Goal: Transaction & Acquisition: Obtain resource

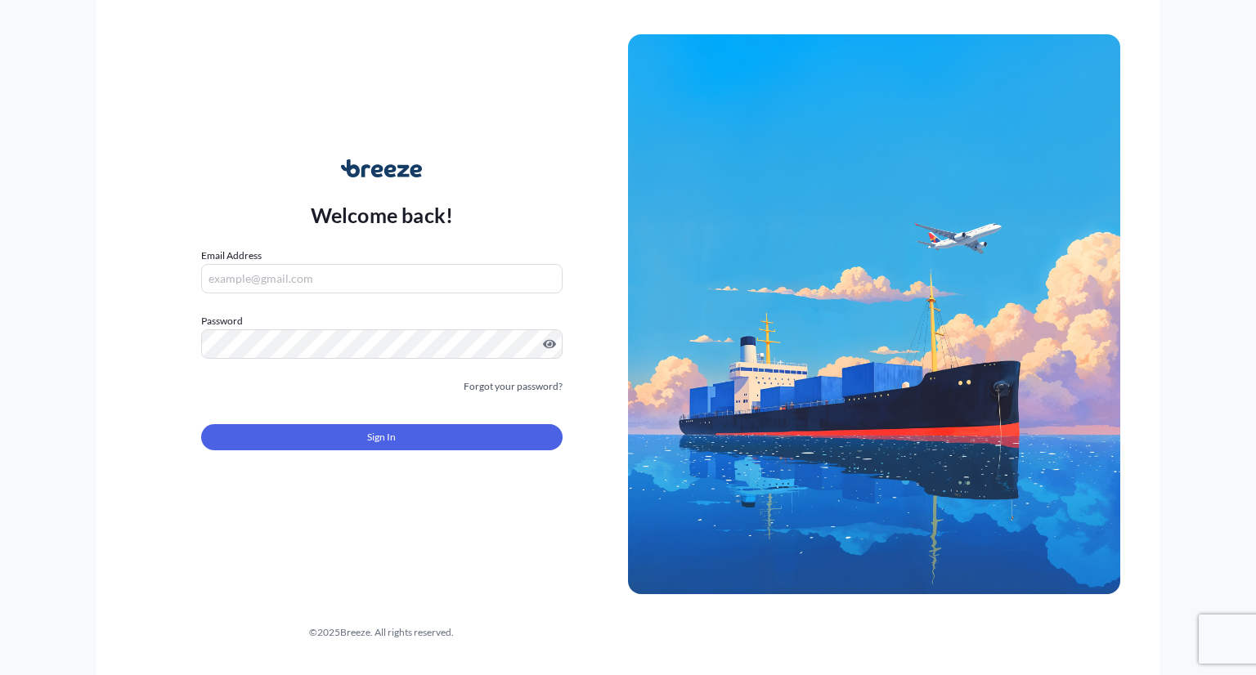
type input "[EMAIL_ADDRESS][DOMAIN_NAME]"
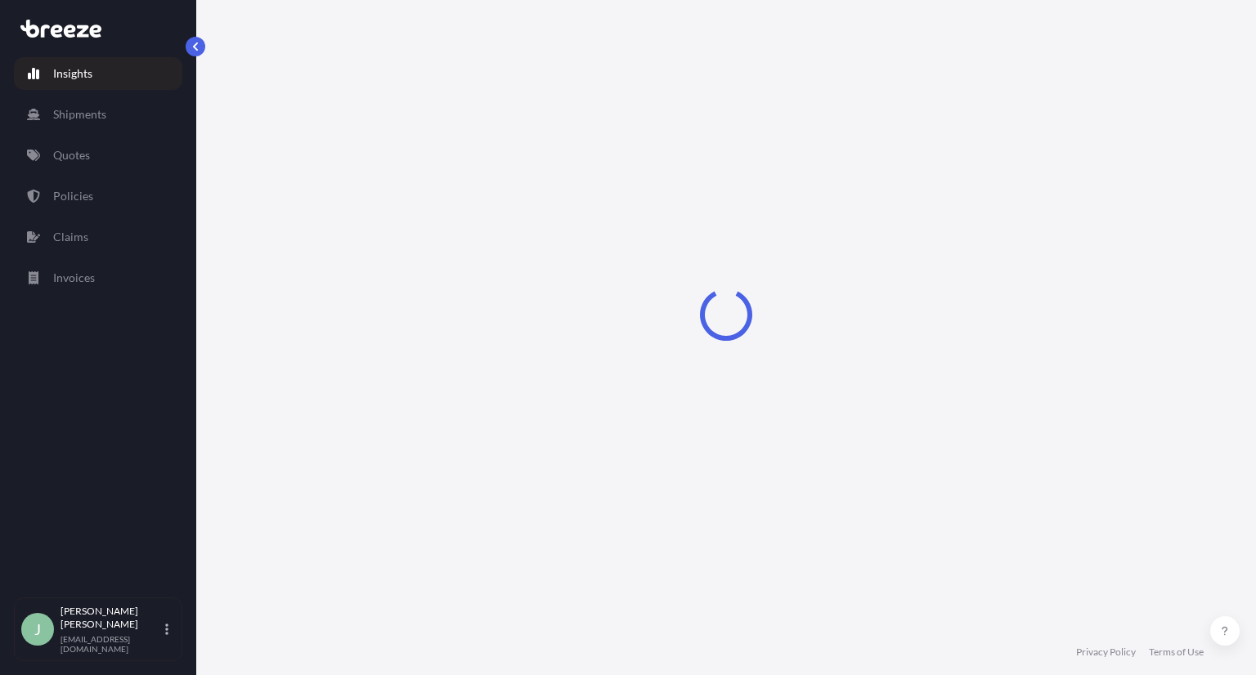
select select "2025"
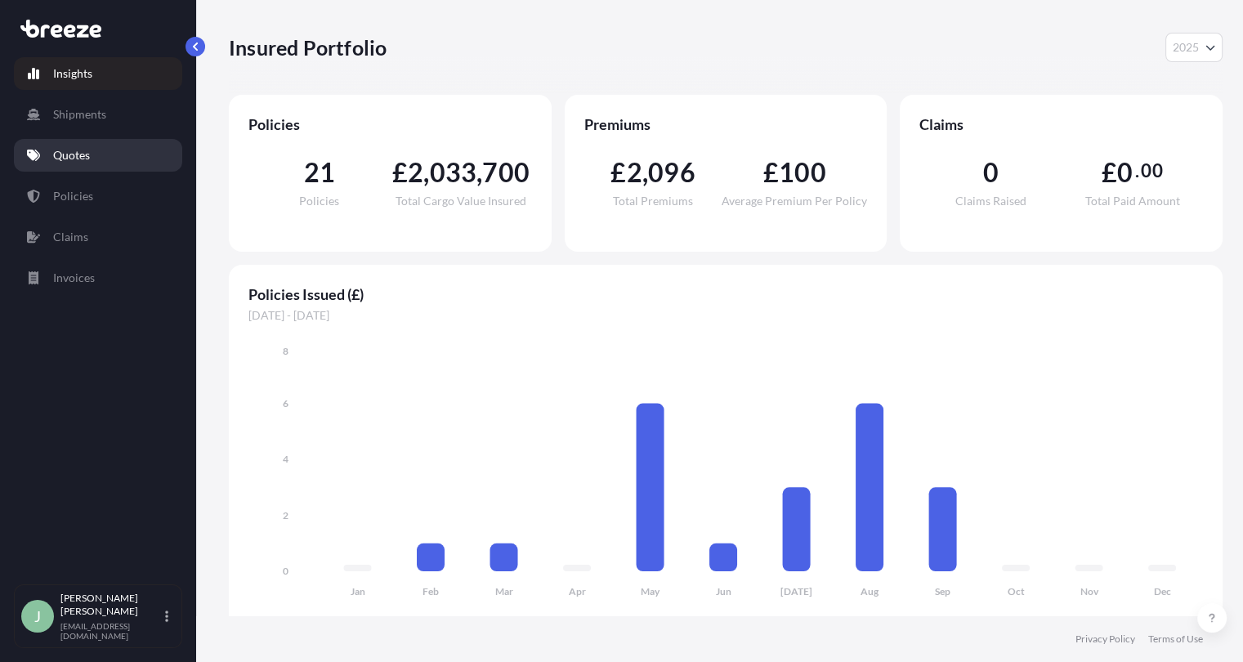
click at [88, 154] on p "Quotes" at bounding box center [71, 155] width 37 height 16
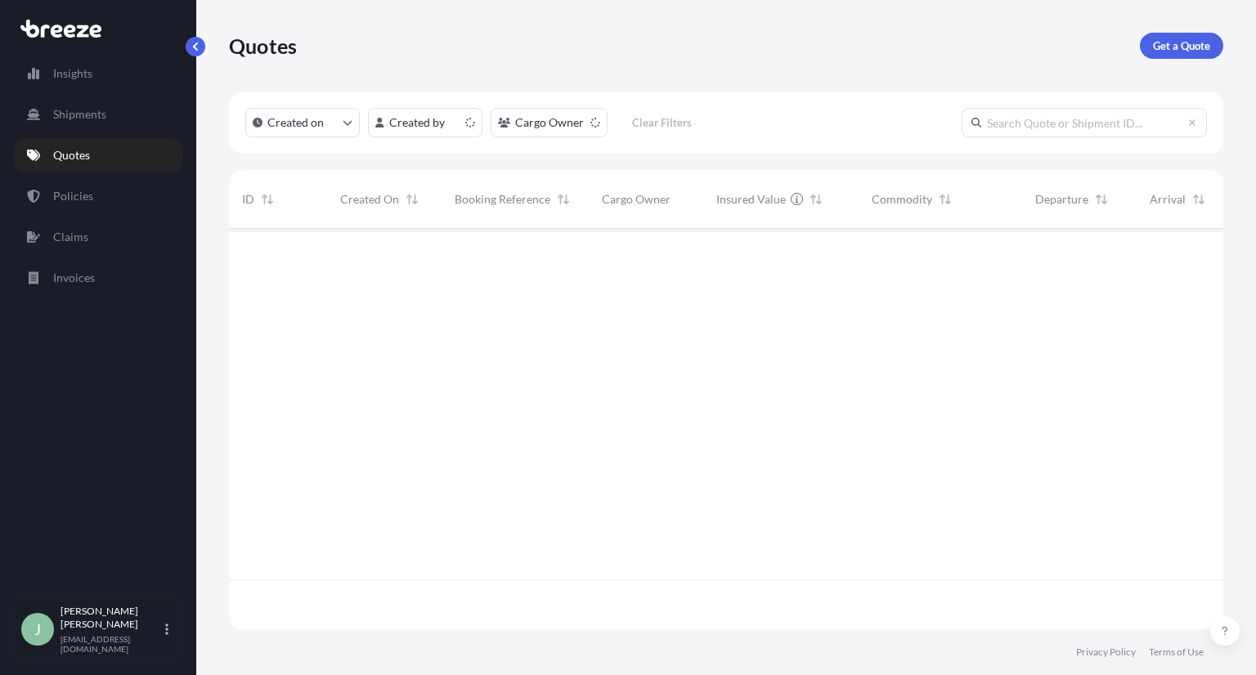
scroll to position [396, 981]
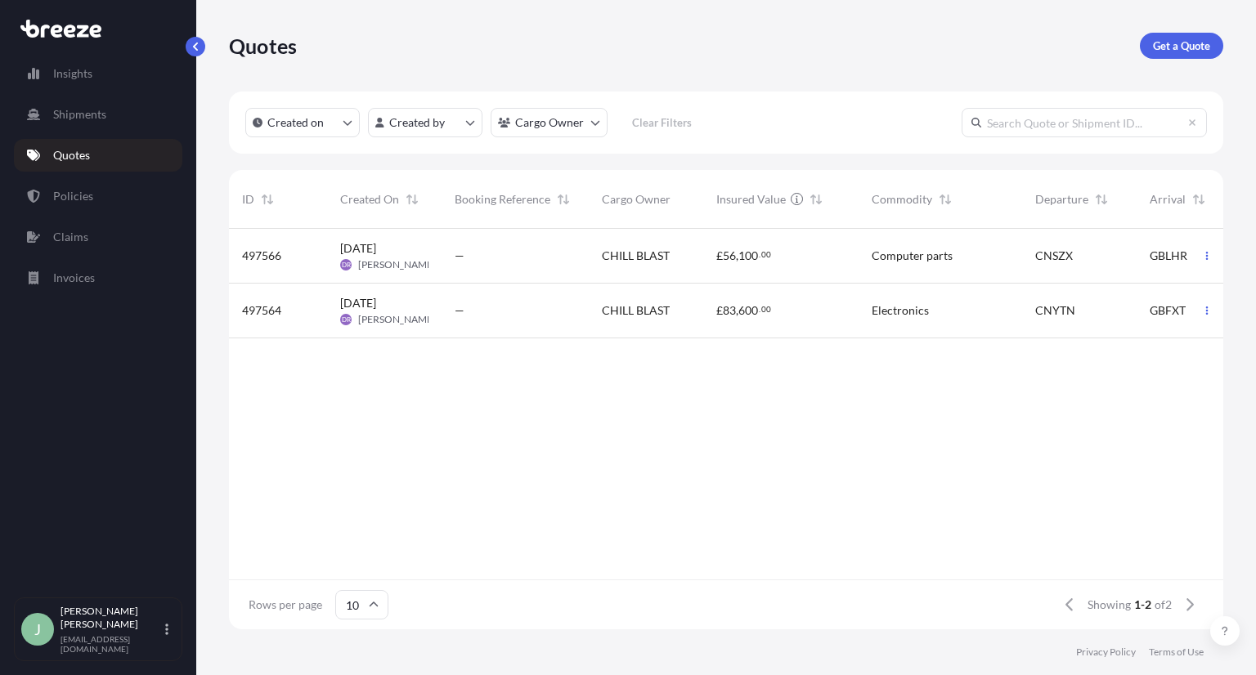
click at [1184, 38] on p "Get a Quote" at bounding box center [1181, 46] width 57 height 16
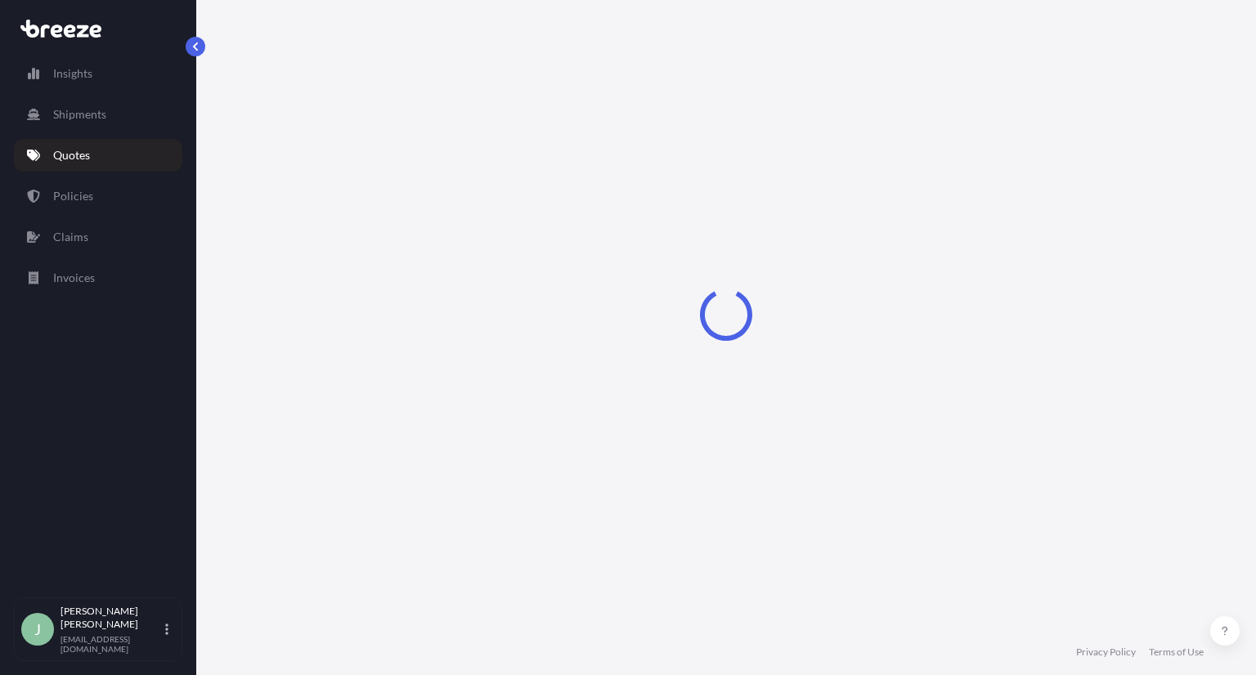
select select "Sea"
select select "1"
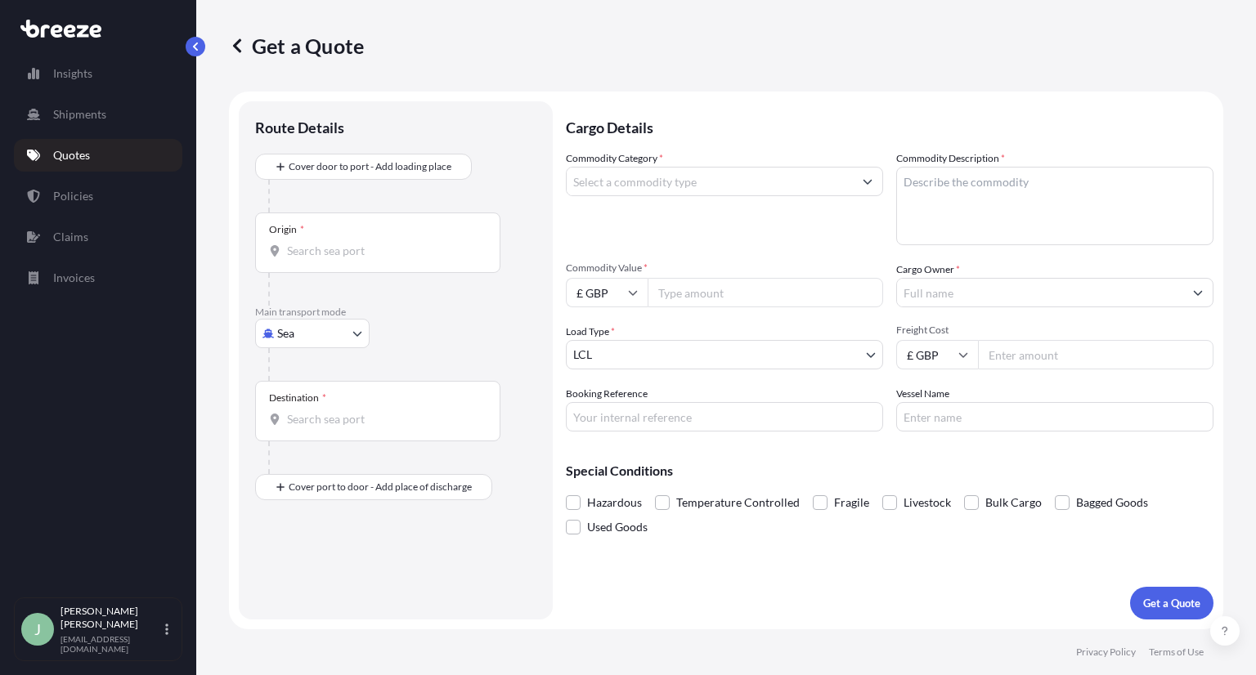
click at [664, 192] on input "Commodity Category *" at bounding box center [709, 181] width 286 height 29
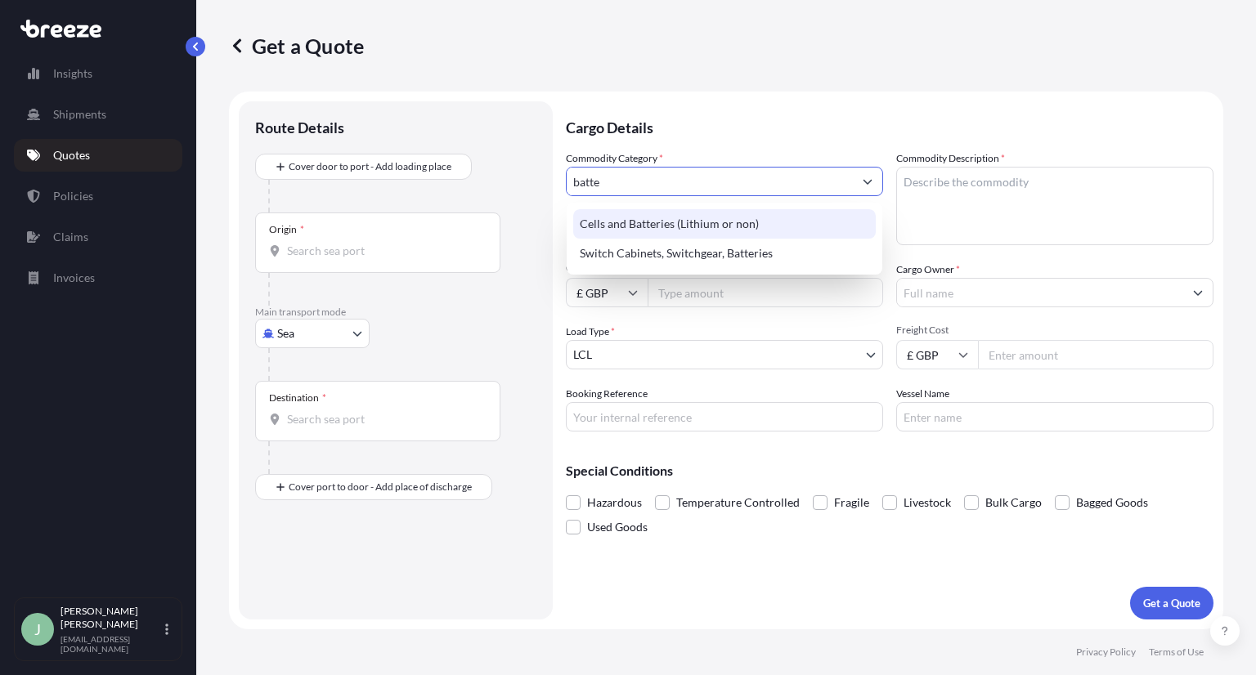
click at [714, 235] on div "Cells and Batteries (Lithium or non)" at bounding box center [724, 223] width 302 height 29
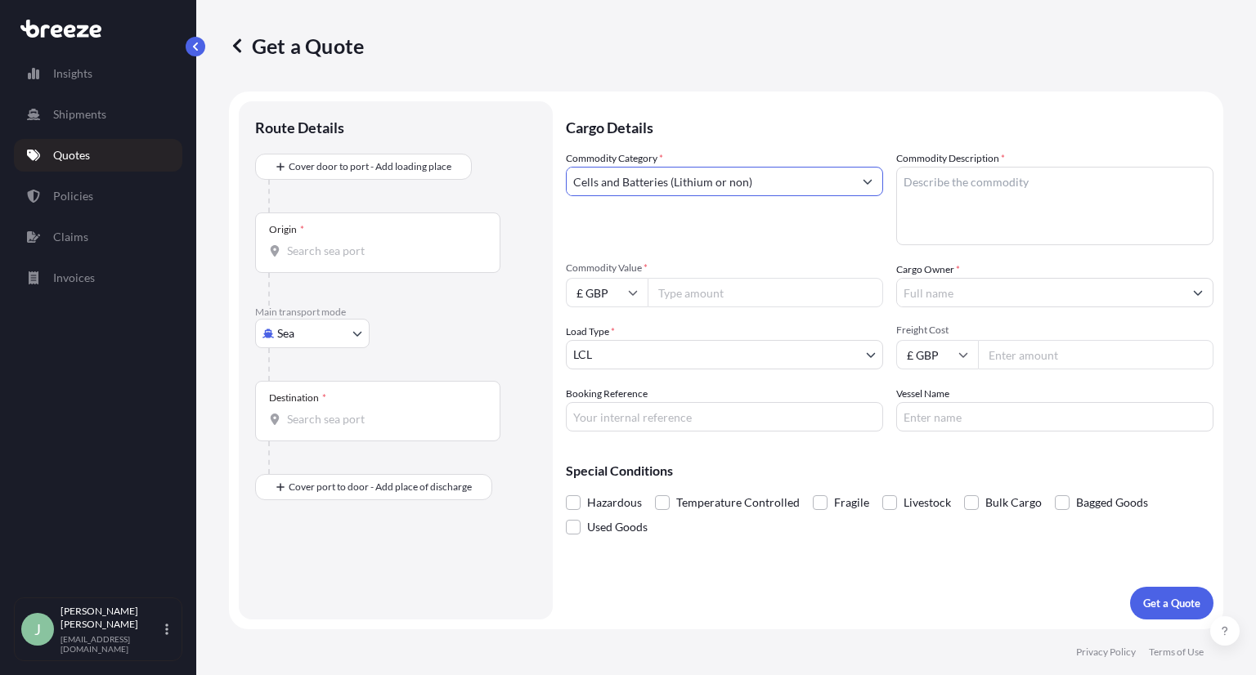
type input "Cells and Batteries (Lithium or non)"
click at [943, 201] on textarea "Commodity Description *" at bounding box center [1054, 206] width 317 height 78
paste textarea "Battery - Li-ion 21700-9000mAh"
click at [955, 223] on textarea "Battery - Li-ion 21700-9000mAh" at bounding box center [1054, 206] width 317 height 78
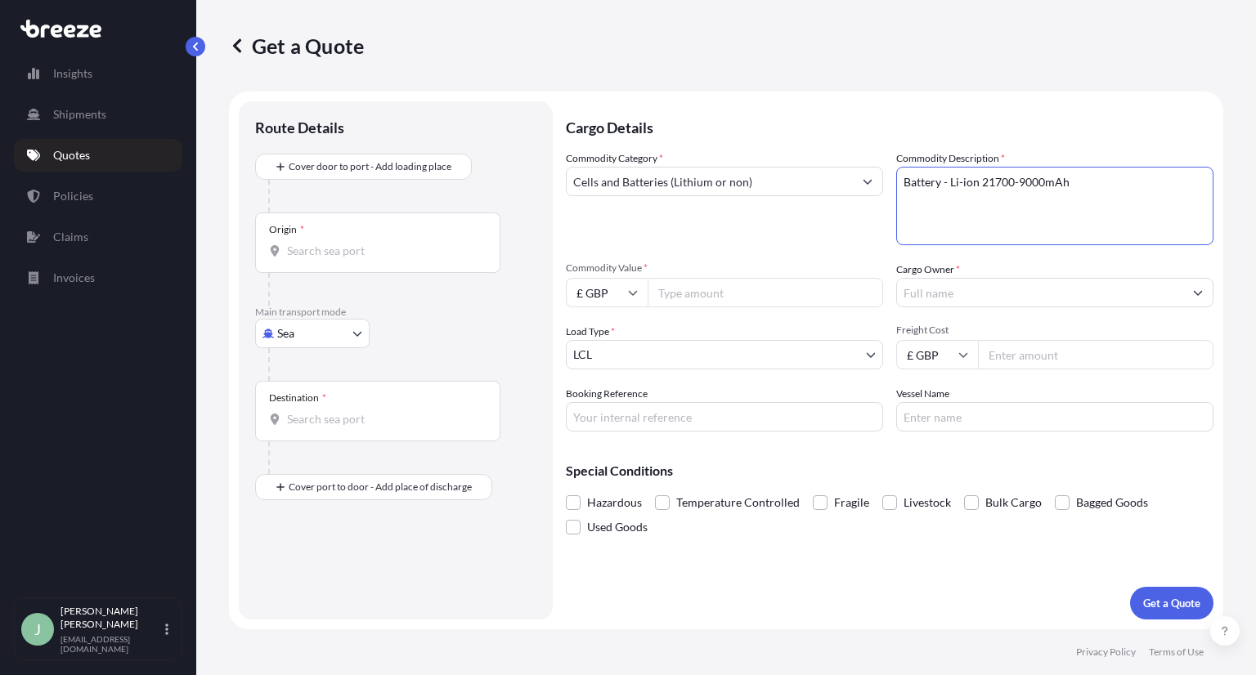
click at [1099, 178] on textarea "Battery - Li-ion 21700-9000mAh" at bounding box center [1054, 206] width 317 height 78
paste textarea "Battery - Li-ion 21700-12000mAh"
click at [1099, 178] on textarea "Battery - Li-ion 21700-9000mAh Battery - Li-ion 21700-12000mAh" at bounding box center [1054, 206] width 317 height 78
click at [1078, 213] on textarea "Battery - Li-ion 21700-9000mAh Battery - Li-ion 21700-12000mAh" at bounding box center [1054, 206] width 317 height 78
paste textarea "Lipo 1800mAh"
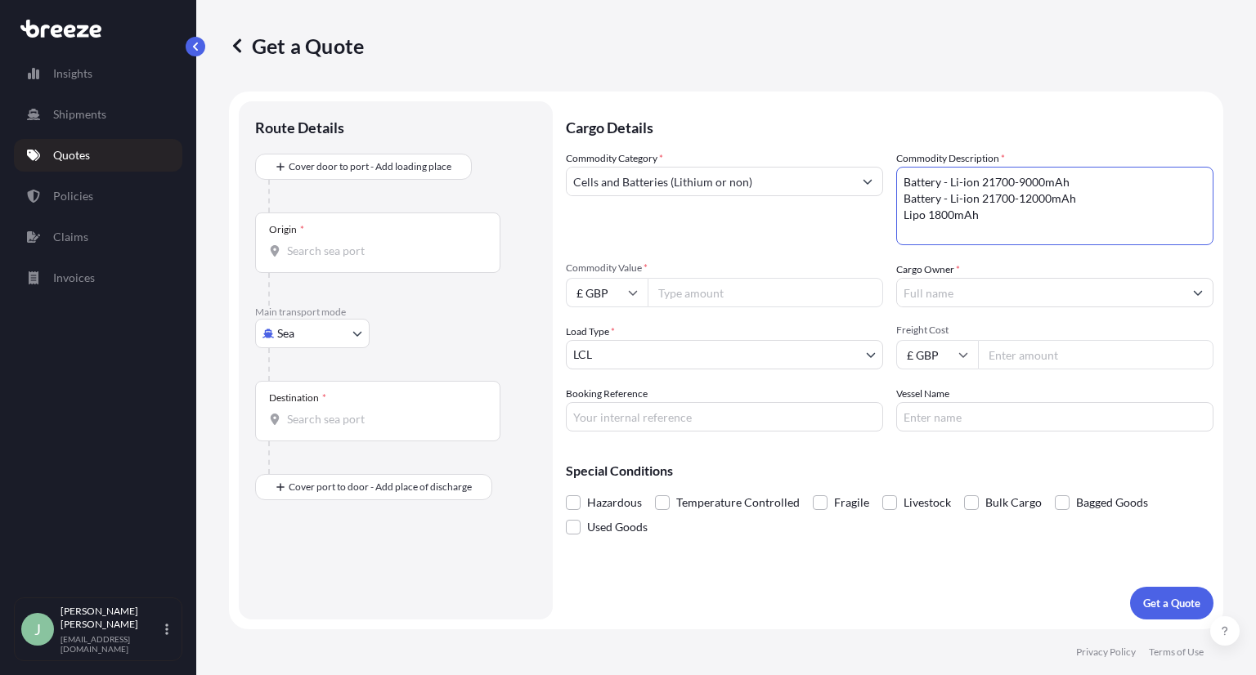
type textarea "Battery - Li-ion 21700-9000mAh Battery - Li-ion 21700-12000mAh Lipo 1800mAh"
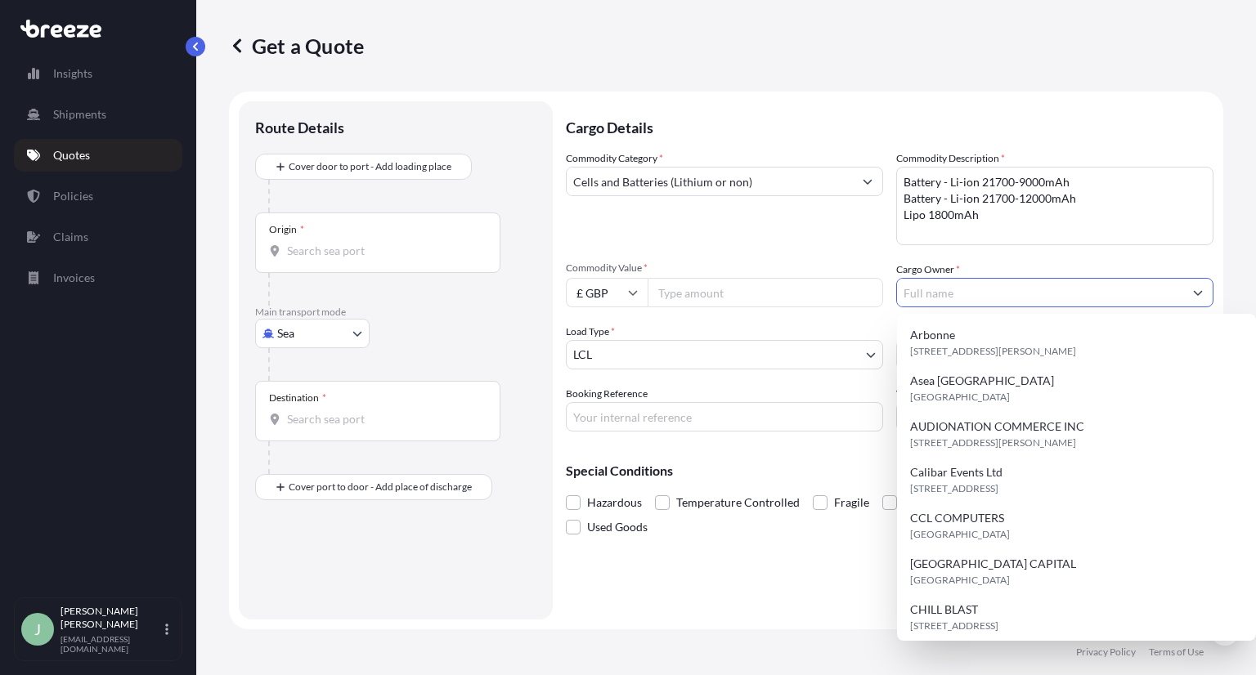
click at [965, 296] on input "Cargo Owner *" at bounding box center [1040, 292] width 286 height 29
paste input "DEEP MINE"
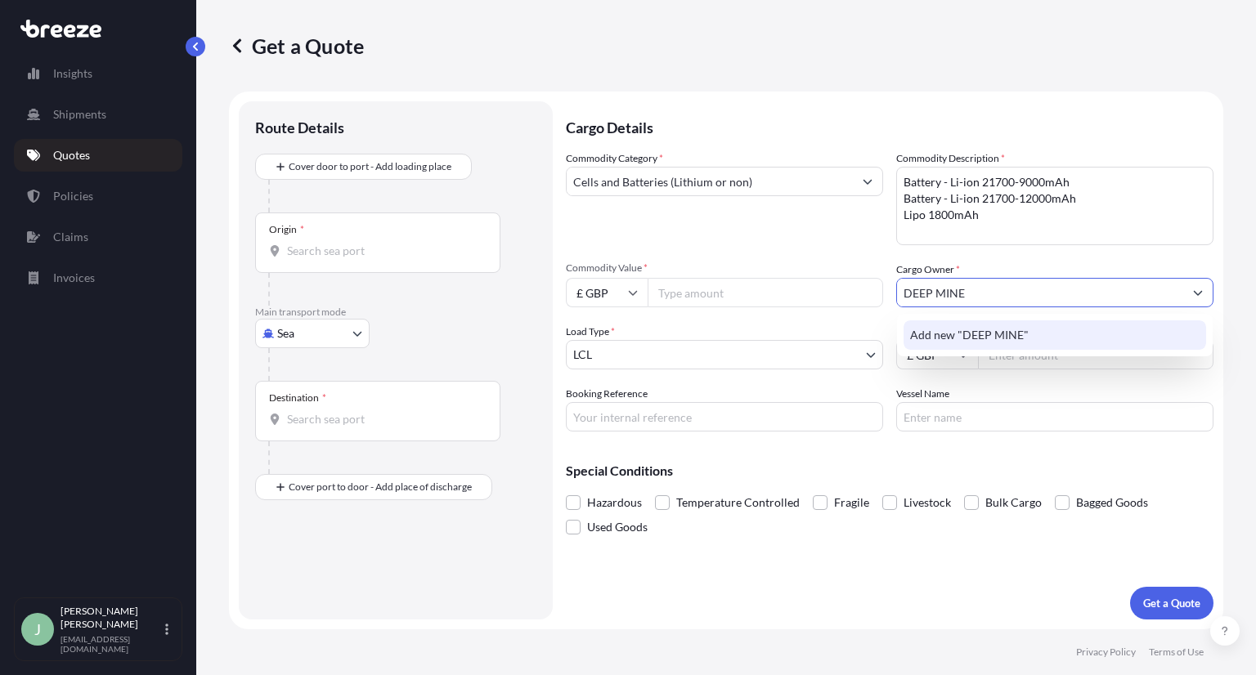
click at [960, 335] on span "Add new "DEEP MINE"" at bounding box center [969, 335] width 119 height 16
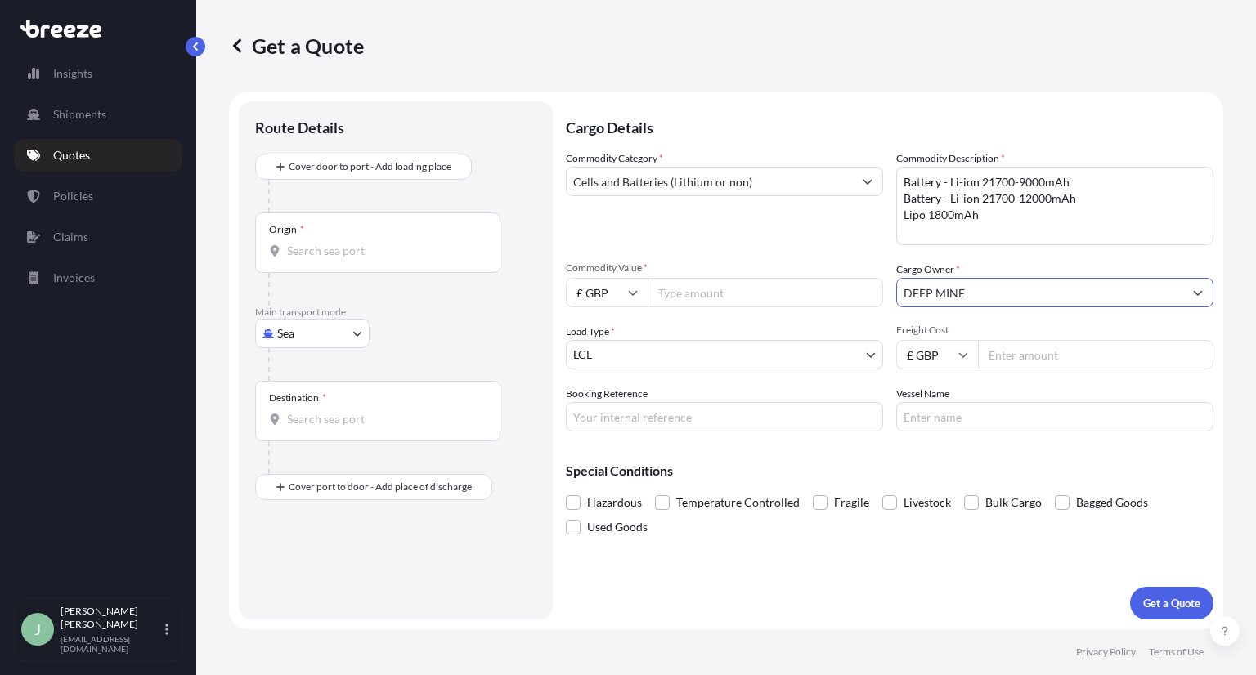
type input "DEEP MINE"
click at [1016, 354] on input "Freight Cost" at bounding box center [1095, 354] width 235 height 29
type input "2100"
click at [965, 358] on icon at bounding box center [963, 355] width 10 height 10
click at [925, 400] on div "€ EUR" at bounding box center [936, 399] width 69 height 31
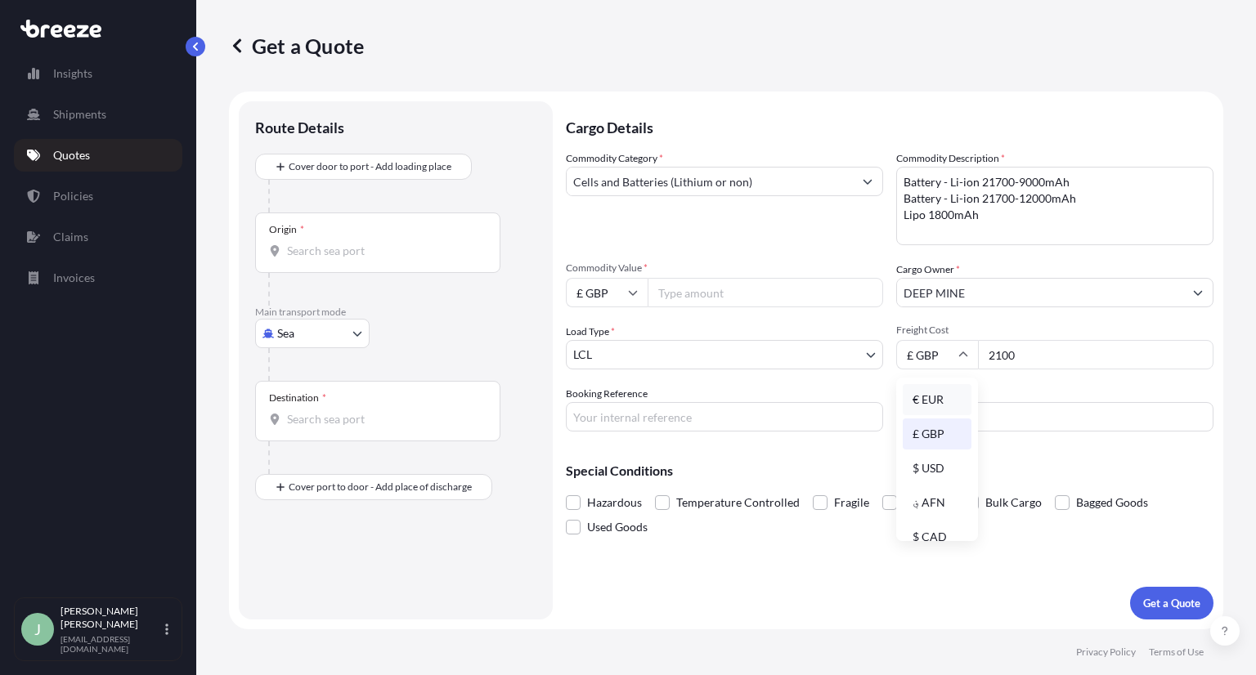
type input "€ EUR"
click at [625, 347] on body "Insights Shipments Quotes Policies Claims Invoices J [PERSON_NAME] Guerin [EMAI…" at bounding box center [628, 337] width 1256 height 675
click at [312, 331] on body "Insights Shipments Quotes Policies Claims Invoices J [PERSON_NAME] Guerin [EMAI…" at bounding box center [628, 337] width 1256 height 675
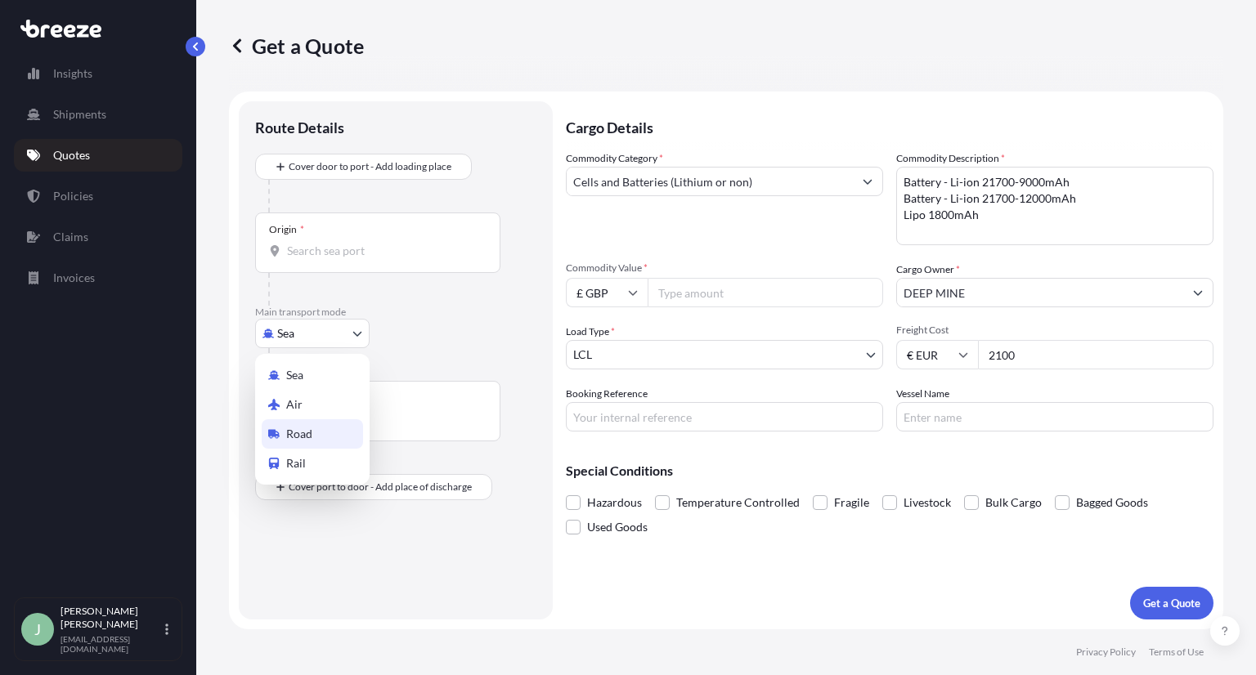
click at [299, 429] on span "Road" at bounding box center [299, 434] width 26 height 16
select select "Road"
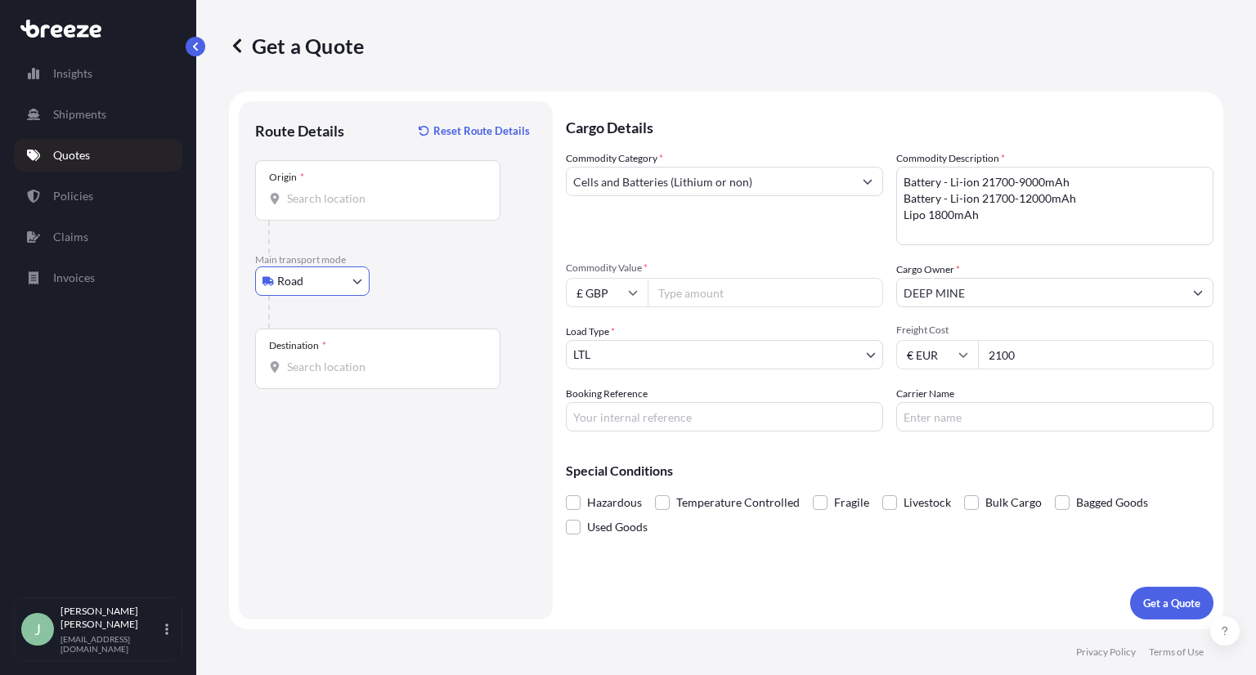
click at [319, 184] on div "Origin *" at bounding box center [377, 190] width 245 height 60
click at [319, 190] on input "Origin *" at bounding box center [383, 198] width 193 height 16
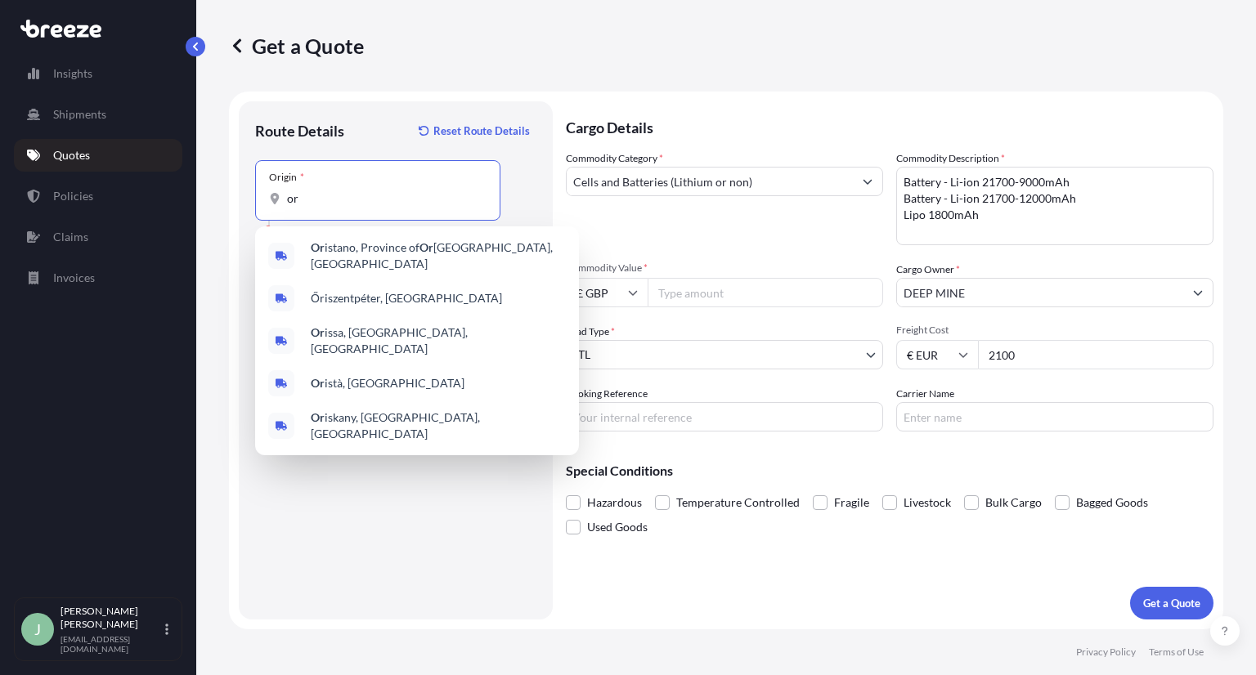
type input "o"
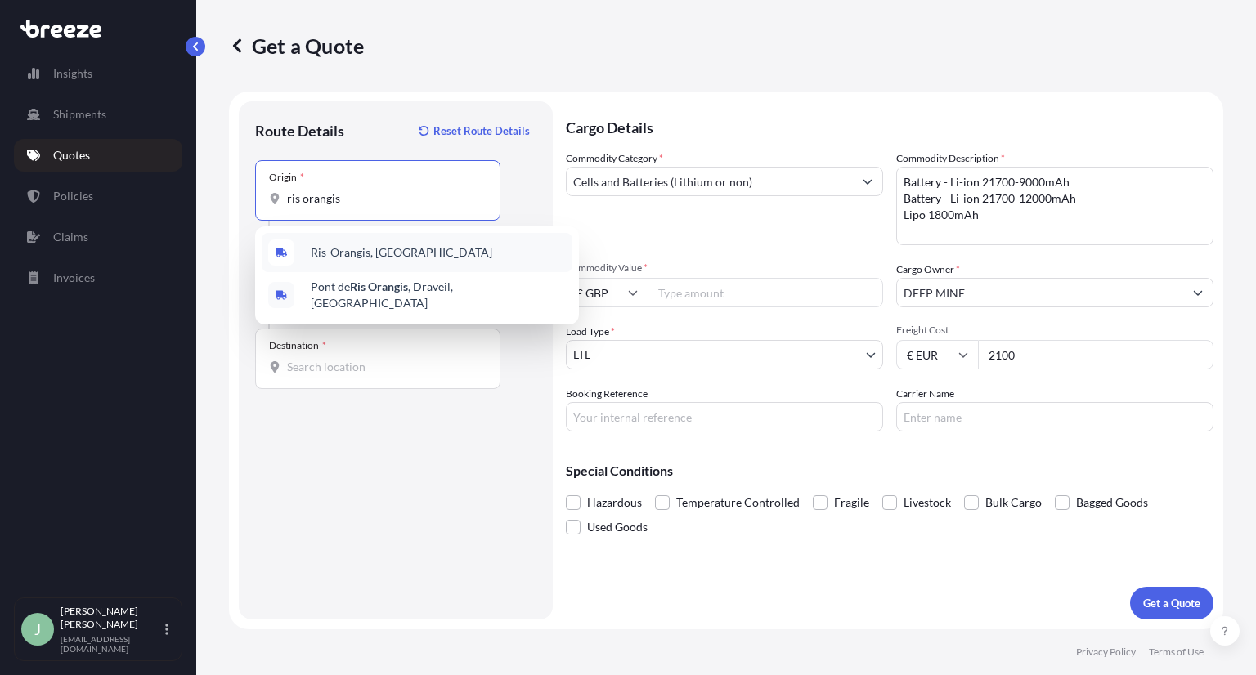
click at [369, 249] on span "Ris-Orangis, [GEOGRAPHIC_DATA]" at bounding box center [401, 252] width 181 height 16
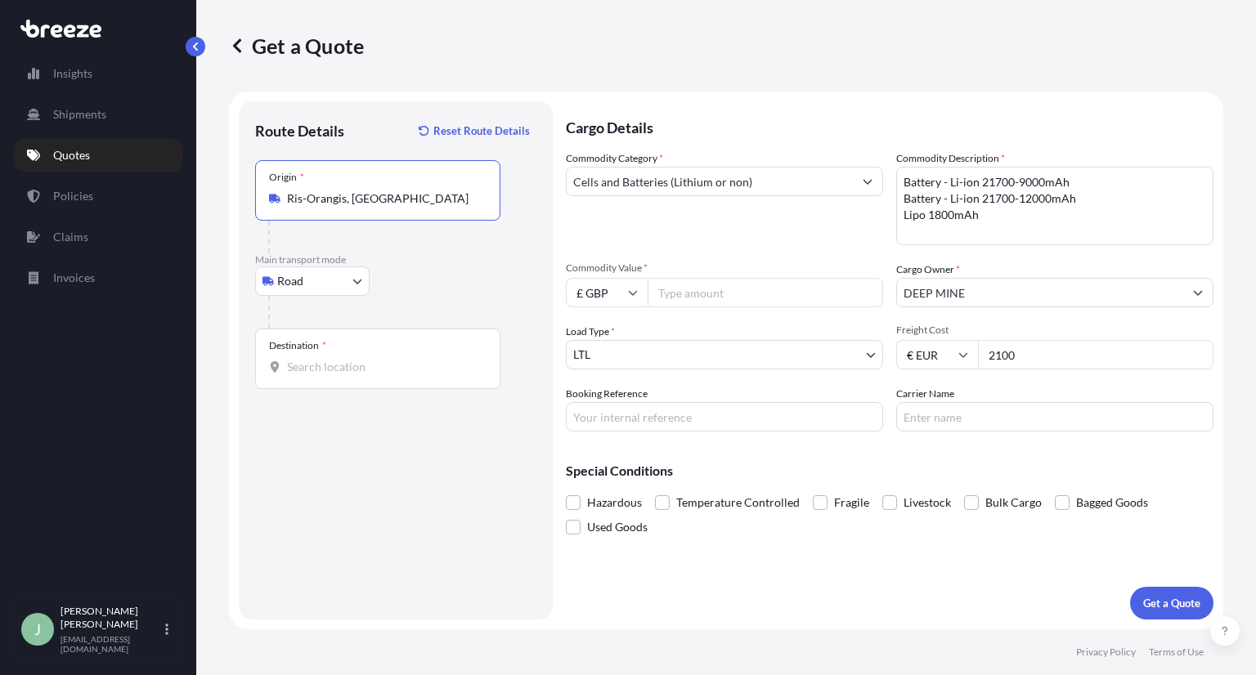
type input "Ris-Orangis, [GEOGRAPHIC_DATA]"
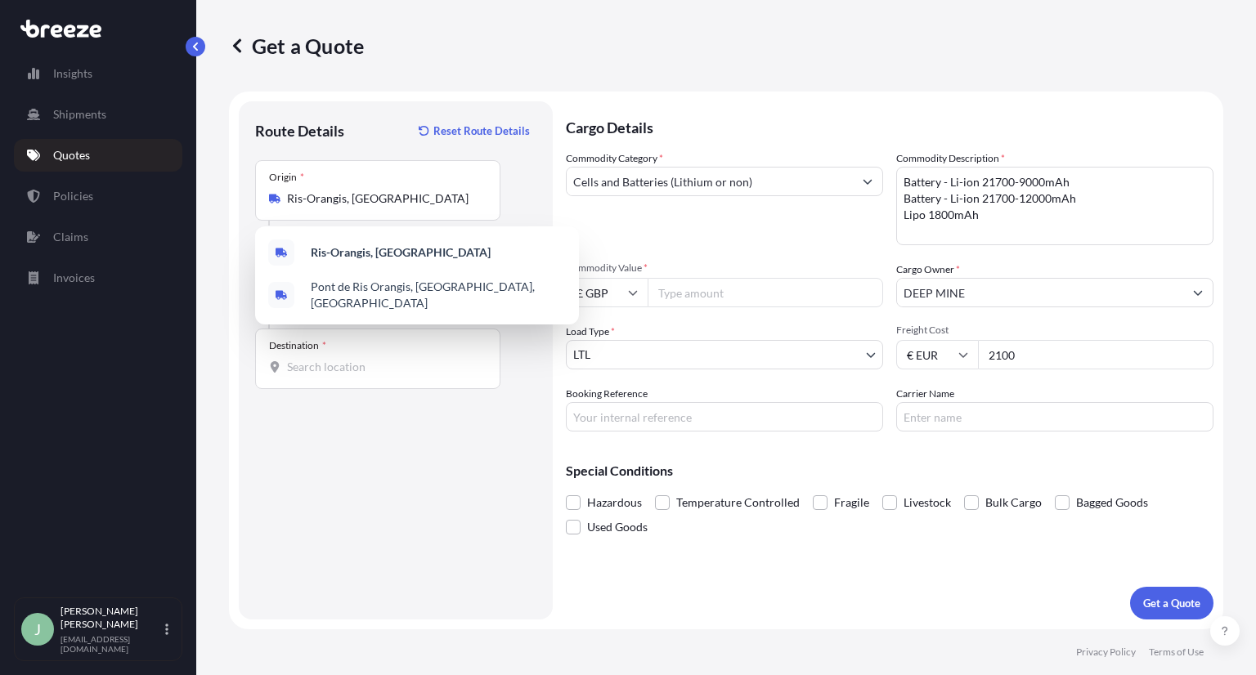
click at [696, 291] on input "Commodity Value *" at bounding box center [764, 292] width 235 height 29
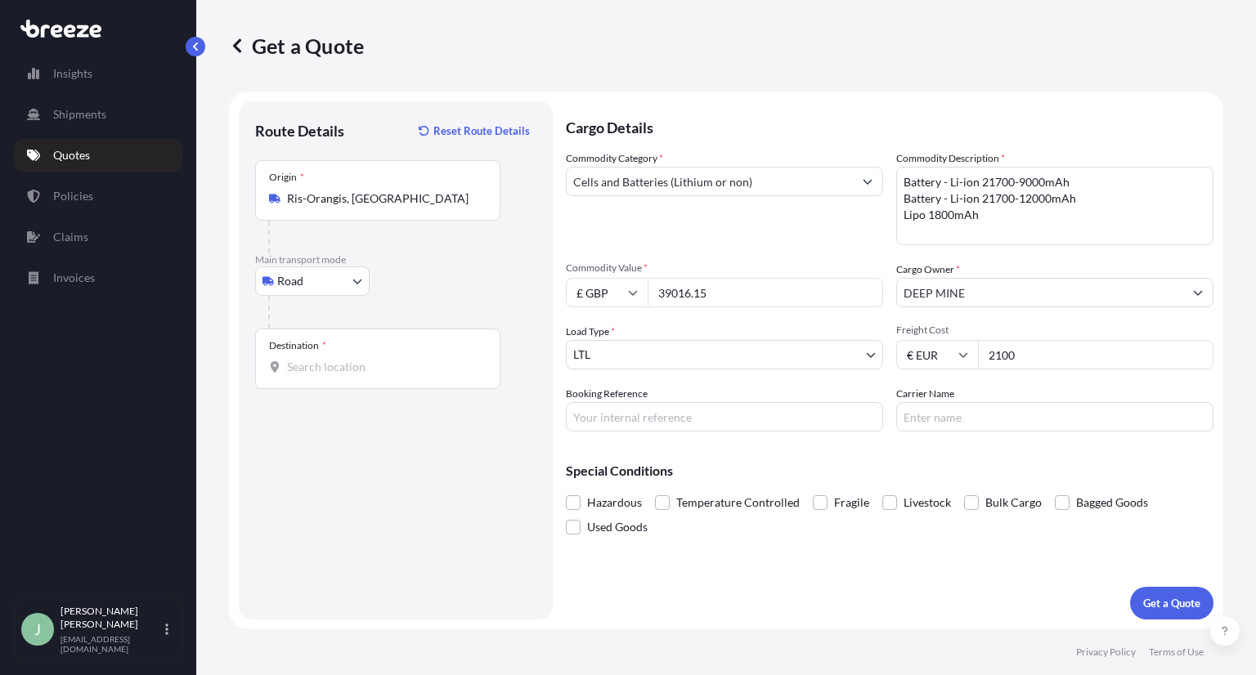
type input "39016.15"
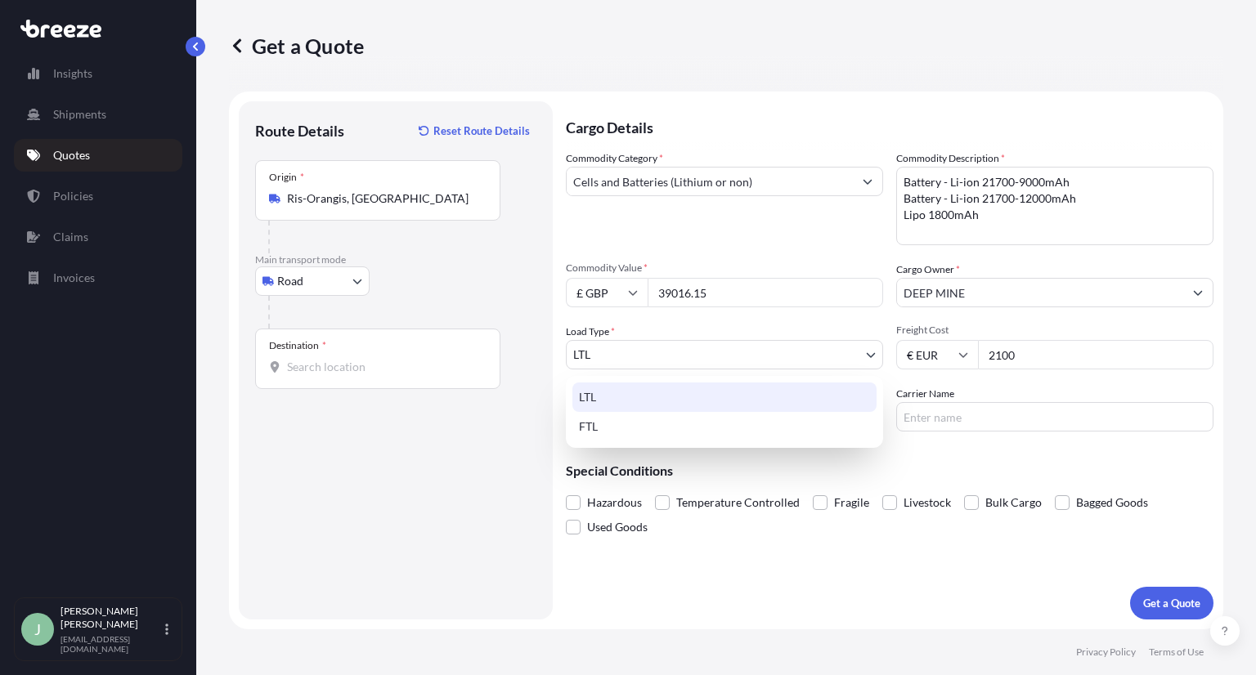
click at [692, 360] on body "Insights Shipments Quotes Policies Claims Invoices J [PERSON_NAME] Guerin [EMAI…" at bounding box center [628, 337] width 1256 height 675
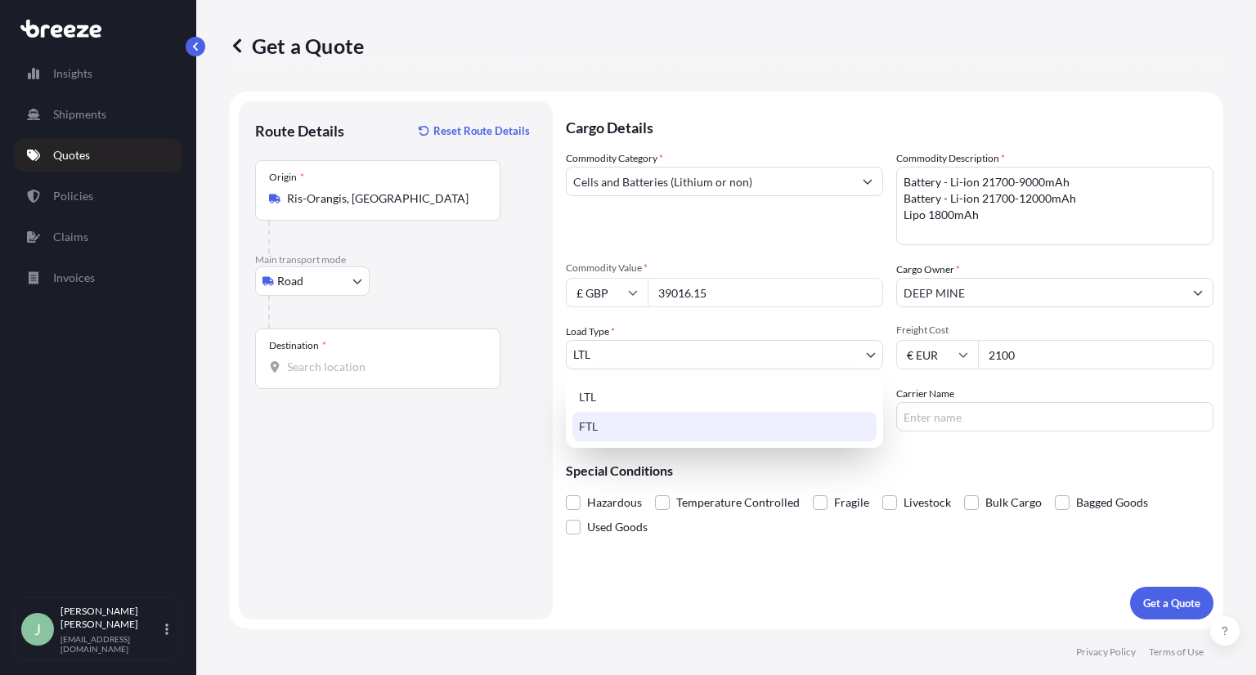
click at [628, 420] on div "FTL" at bounding box center [724, 426] width 304 height 29
select select "2"
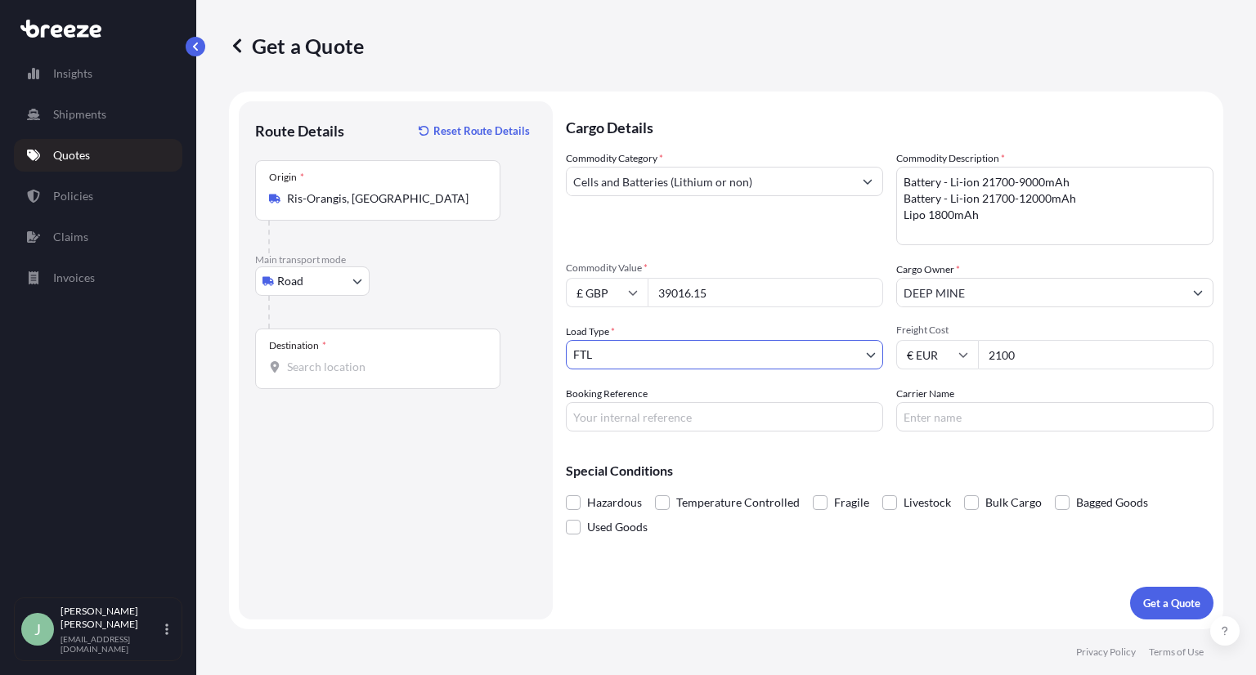
click at [647, 421] on input "Booking Reference" at bounding box center [724, 416] width 317 height 29
paste input "TPYB20553"
type input "TPYB20553"
click at [929, 396] on label "Carrier Name" at bounding box center [925, 394] width 58 height 16
click at [929, 402] on input "Carrier Name" at bounding box center [1054, 416] width 317 height 29
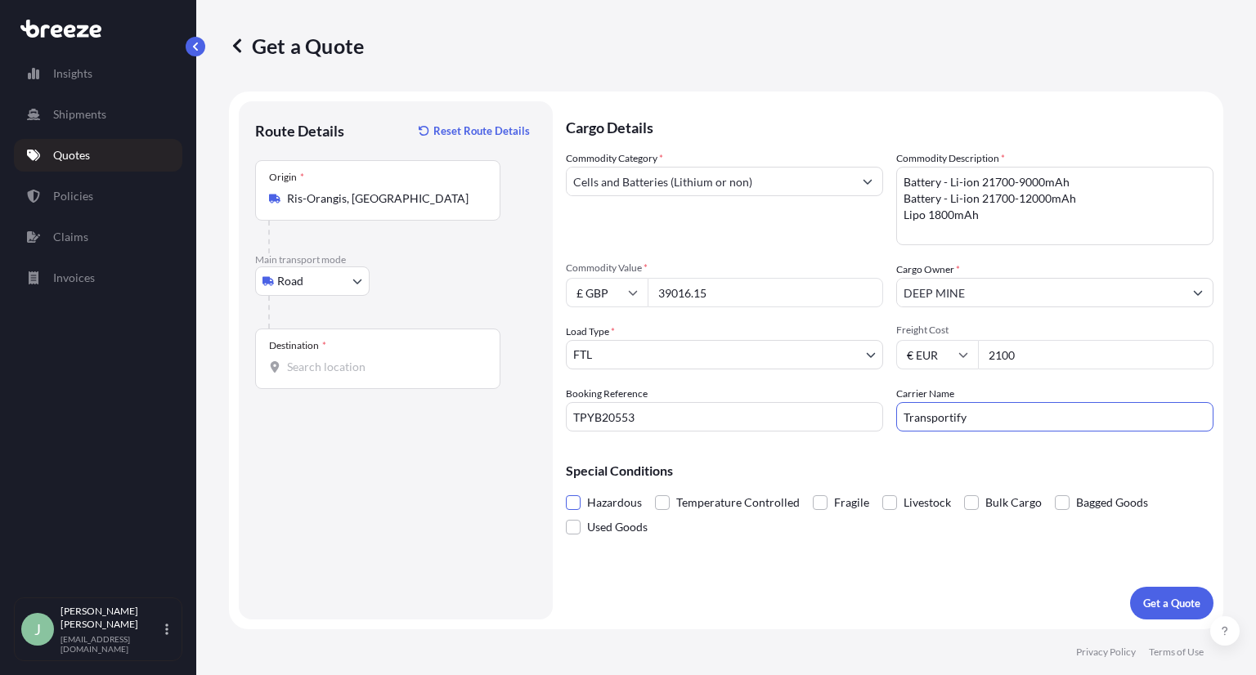
type input "Transportify"
click at [571, 508] on span at bounding box center [573, 502] width 15 height 15
click at [566, 490] on input "Hazardous" at bounding box center [566, 490] width 0 height 0
click at [320, 364] on input "Destination *" at bounding box center [383, 367] width 193 height 16
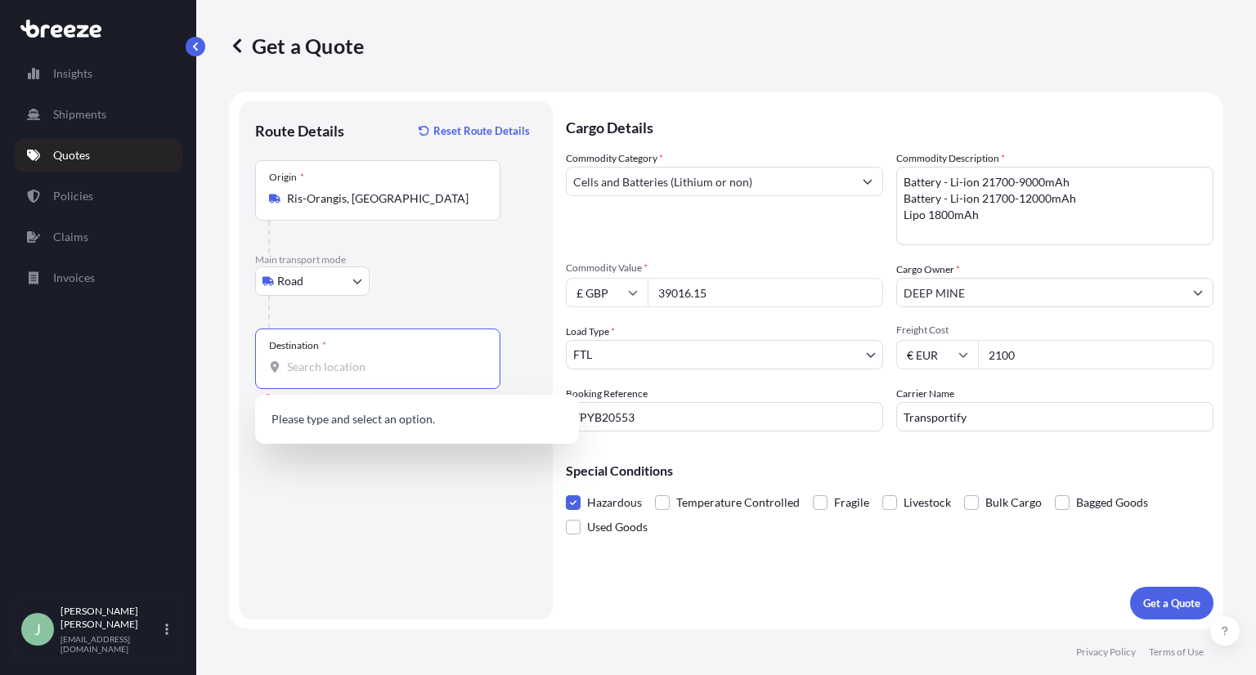
paste input "EX27LJ"
click at [392, 421] on span "Exeter EX2 7LJ, [GEOGRAPHIC_DATA]" at bounding box center [409, 421] width 197 height 16
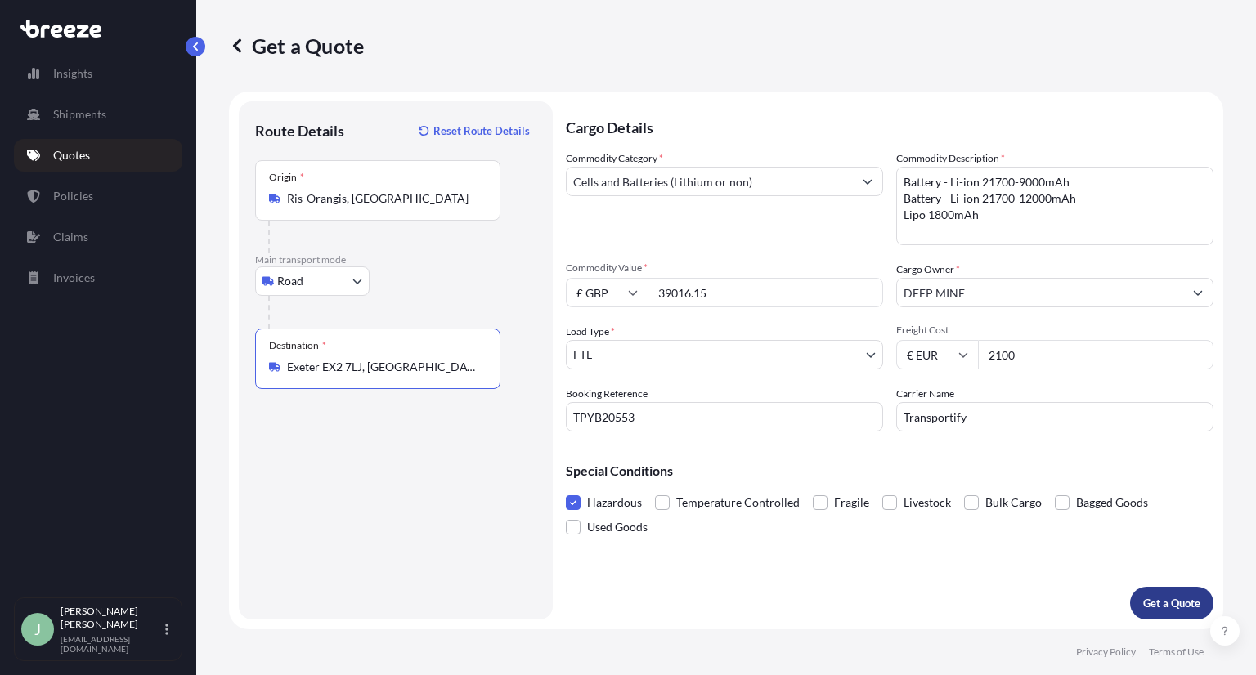
type input "Exeter EX2 7LJ, [GEOGRAPHIC_DATA]"
click at [1171, 602] on p "Get a Quote" at bounding box center [1171, 603] width 57 height 16
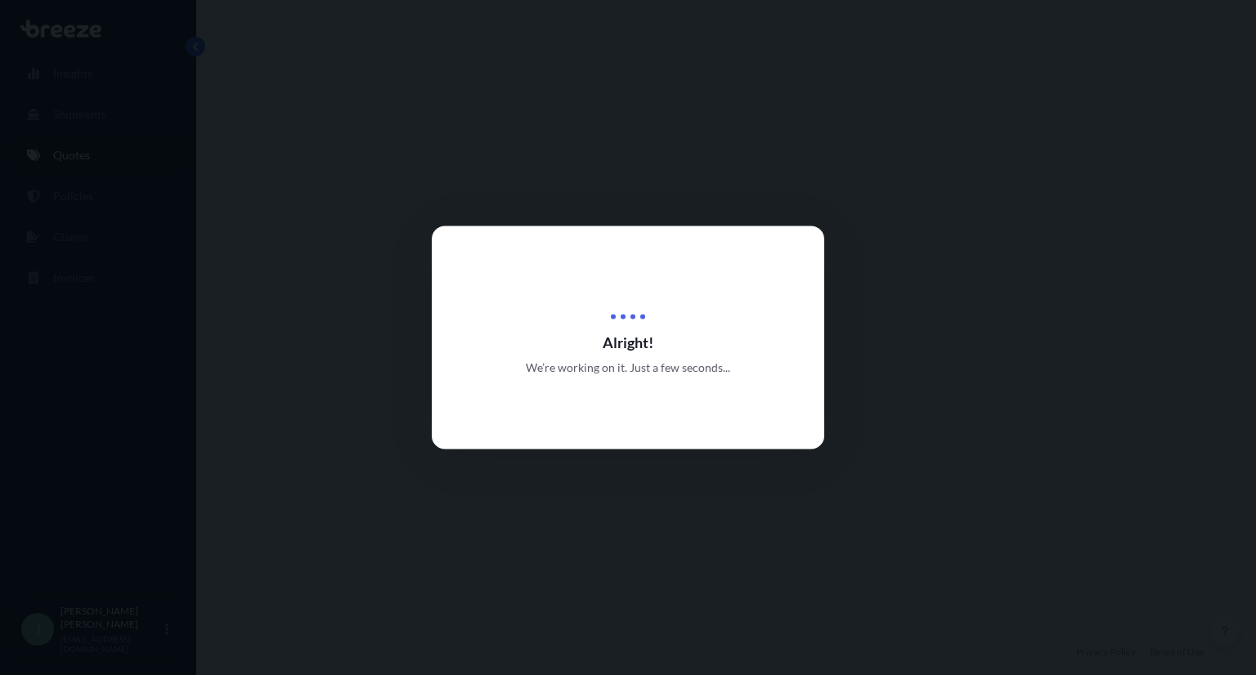
select select "Road"
select select "2"
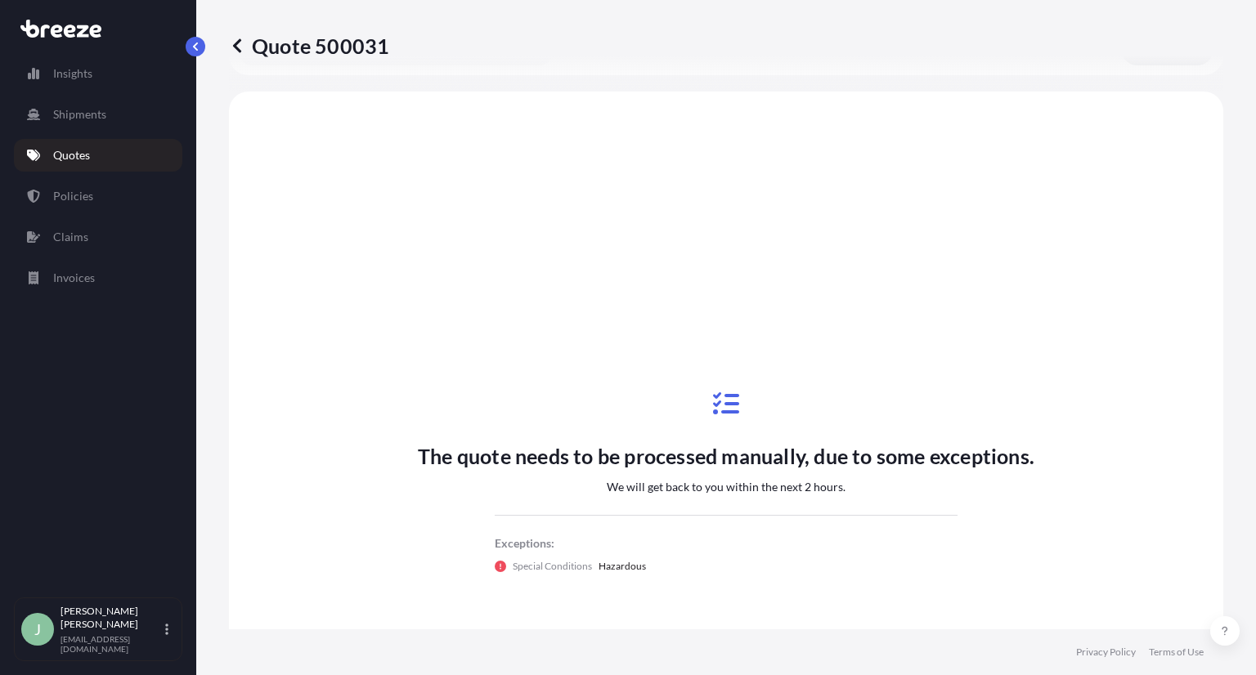
scroll to position [517, 0]
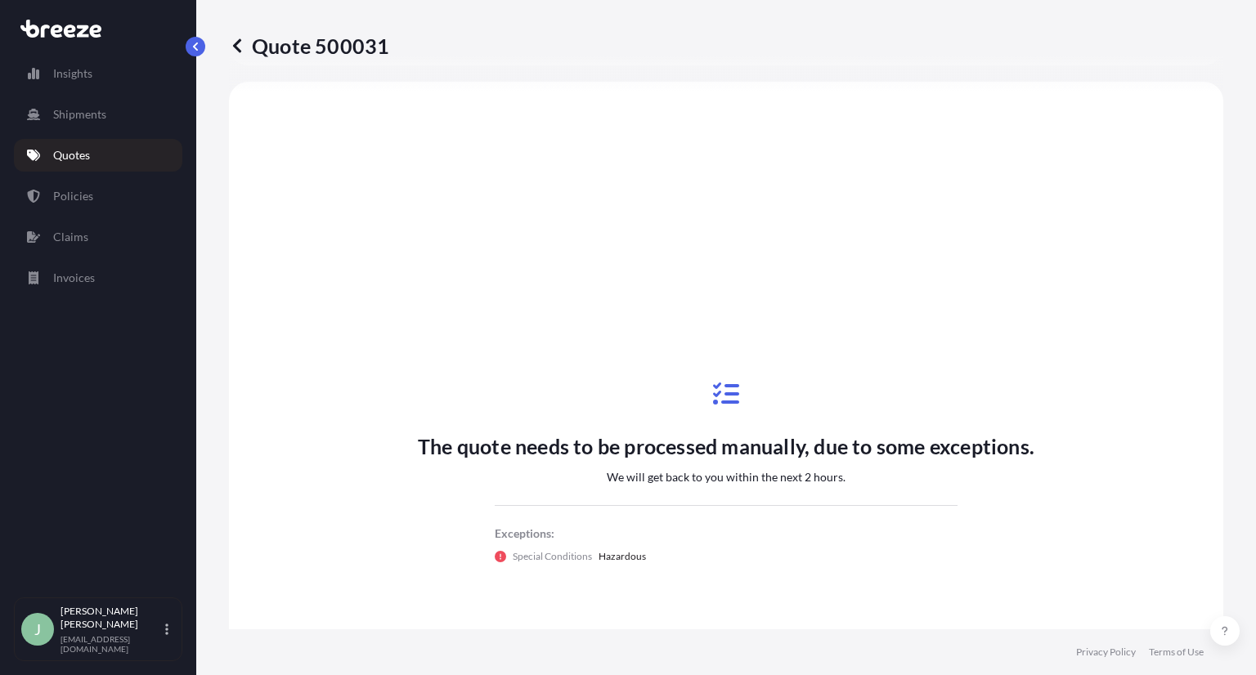
click at [520, 263] on div "The quote needs to be processed manually, due to some exceptions. We will get b…" at bounding box center [726, 473] width 948 height 736
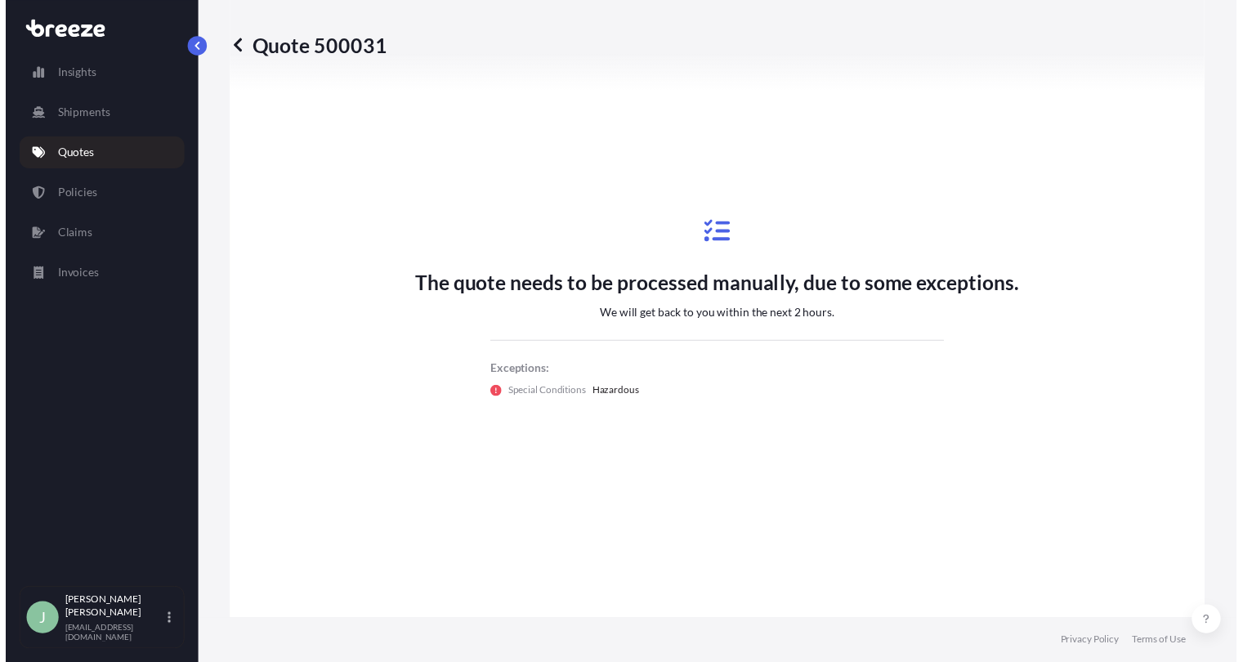
scroll to position [679, 0]
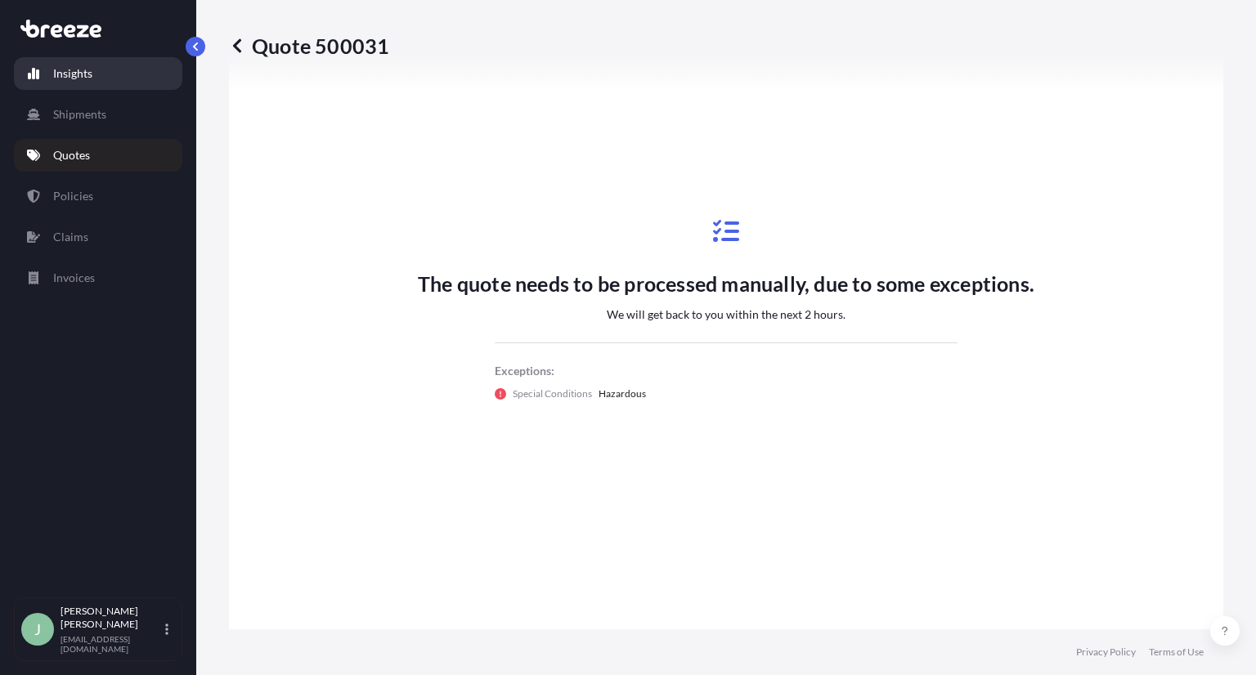
click at [95, 77] on link "Insights" at bounding box center [98, 73] width 168 height 33
select select "2025"
